Goal: Transaction & Acquisition: Purchase product/service

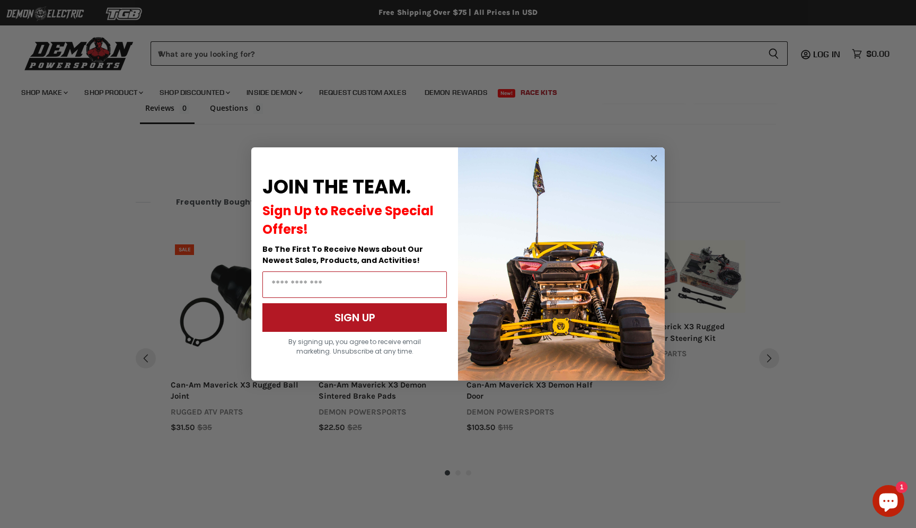
scroll to position [703, 0]
